Goal: Information Seeking & Learning: Learn about a topic

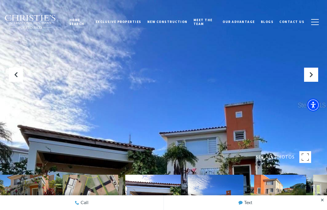
click at [21, 82] on button "Previous Slide" at bounding box center [16, 75] width 14 height 14
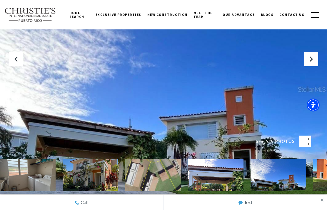
scroll to position [23, 0]
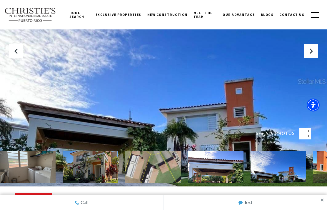
click at [30, 96] on div at bounding box center [163, 82] width 327 height 210
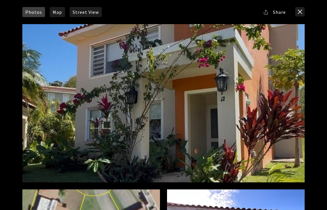
click at [183, 133] on div at bounding box center [163, 103] width 282 height 158
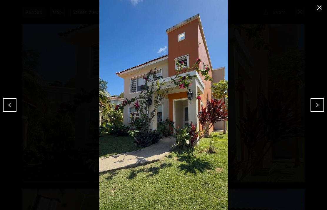
click at [309, 110] on img at bounding box center [163, 105] width 297 height 210
click at [318, 111] on button "Next" at bounding box center [317, 105] width 14 height 14
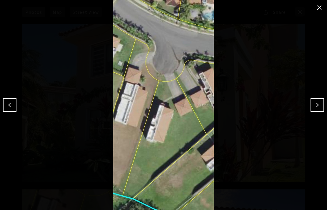
click at [319, 103] on button "Next" at bounding box center [317, 105] width 14 height 14
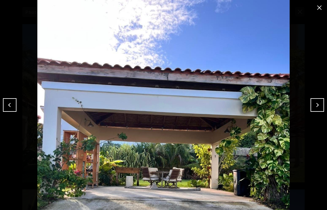
click at [310, 107] on img at bounding box center [163, 105] width 297 height 210
click at [313, 108] on button "Next" at bounding box center [317, 105] width 14 height 14
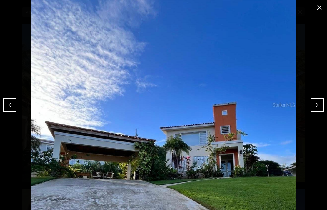
click at [314, 106] on button "Next" at bounding box center [317, 105] width 14 height 14
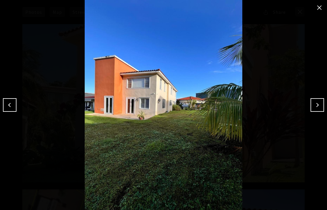
click at [310, 106] on button "Next" at bounding box center [317, 105] width 14 height 14
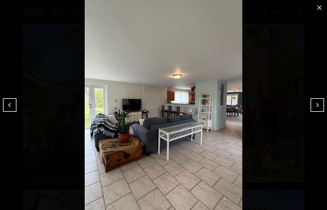
click at [313, 105] on button "Next" at bounding box center [317, 105] width 14 height 14
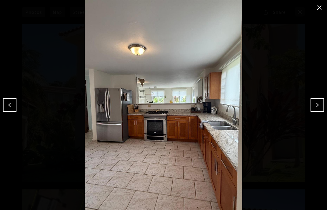
click at [311, 108] on button "Next" at bounding box center [317, 105] width 14 height 14
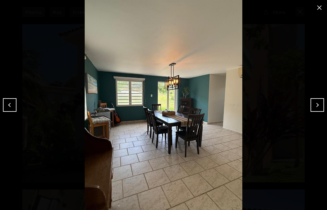
click at [316, 106] on button "Next" at bounding box center [317, 105] width 14 height 14
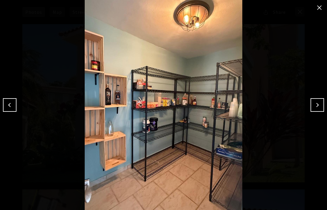
click at [316, 105] on button "Next" at bounding box center [317, 105] width 14 height 14
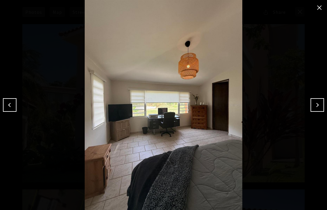
click at [314, 105] on button "Next" at bounding box center [317, 105] width 14 height 14
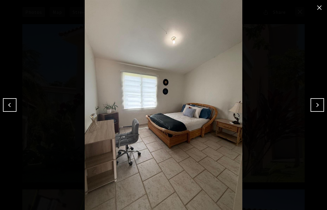
click at [317, 104] on button "Next" at bounding box center [317, 105] width 14 height 14
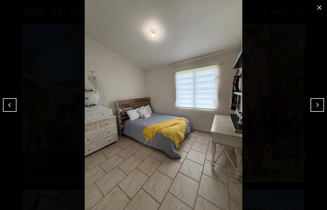
click at [313, 105] on button "Next" at bounding box center [317, 105] width 14 height 14
